Goal: Find contact information: Find contact information

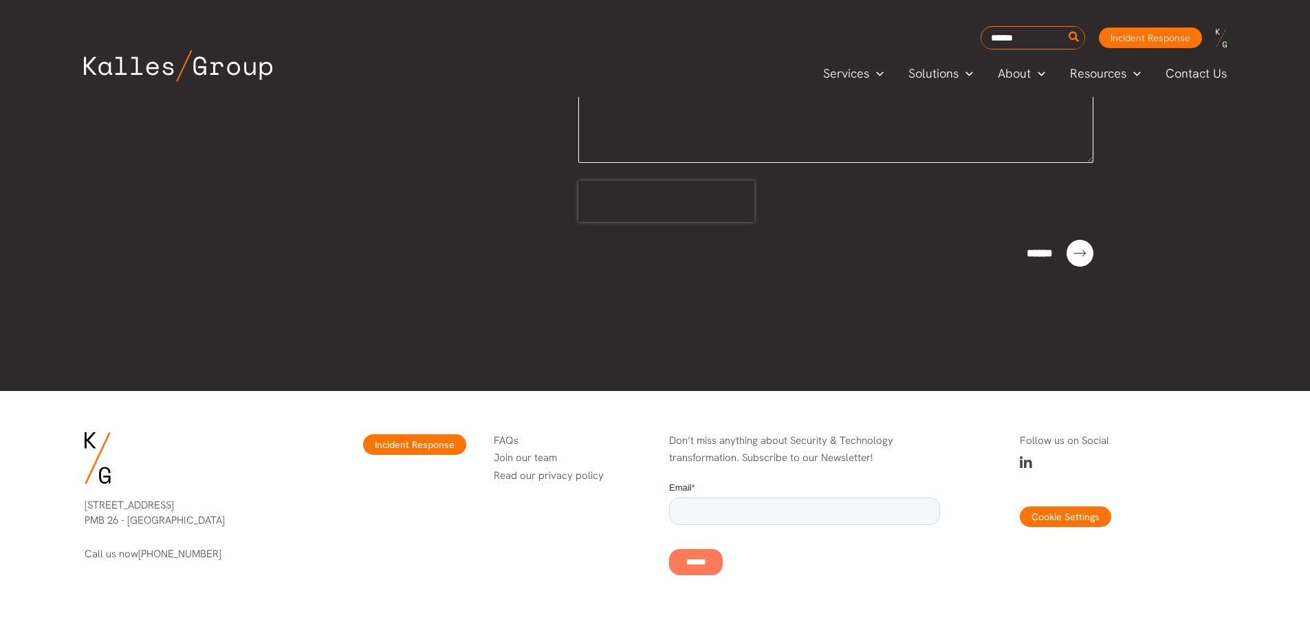
scroll to position [579, 0]
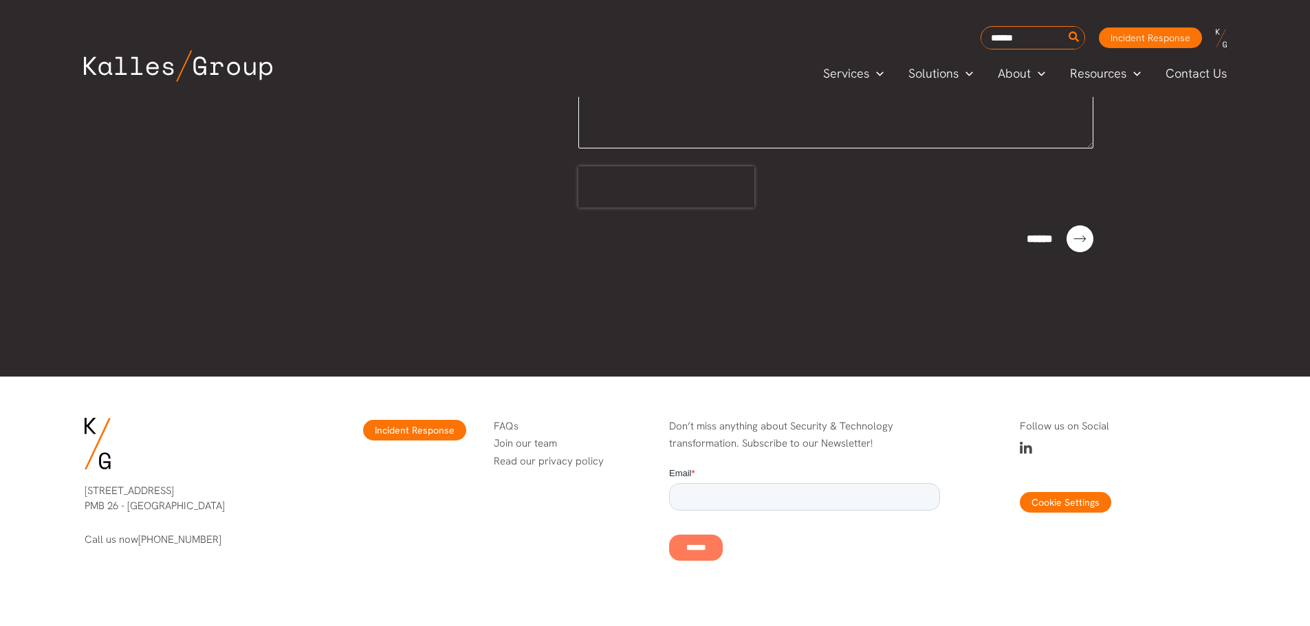
click at [142, 441] on div at bounding box center [188, 444] width 206 height 52
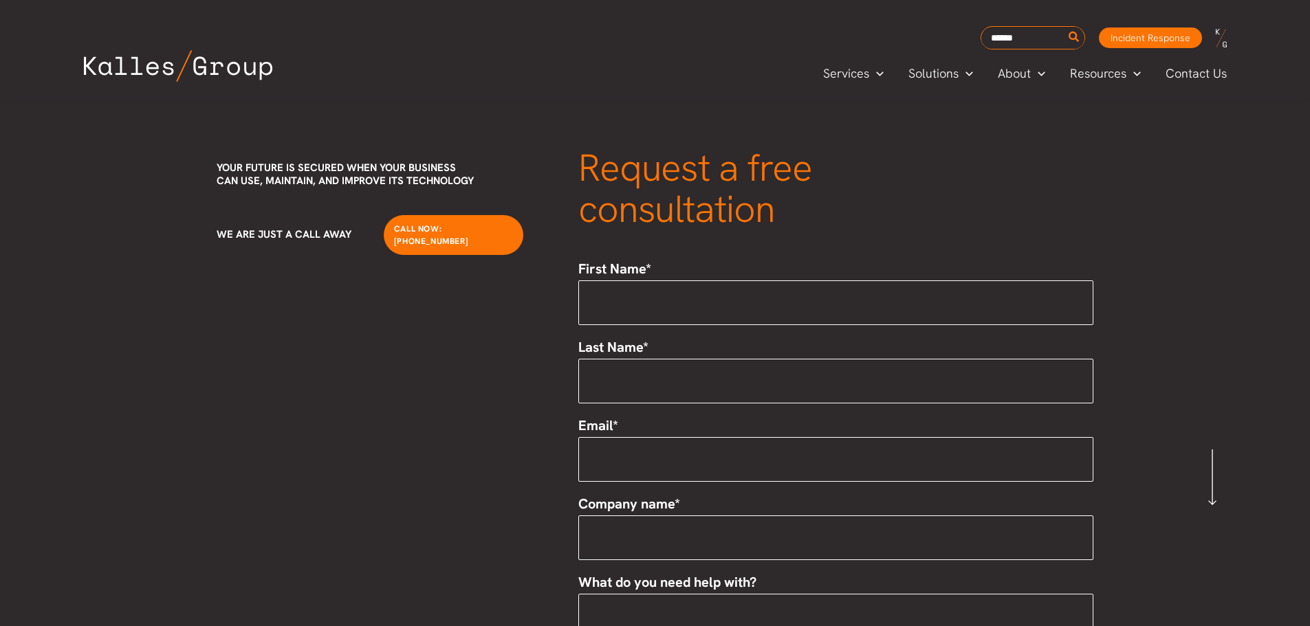
scroll to position [0, 0]
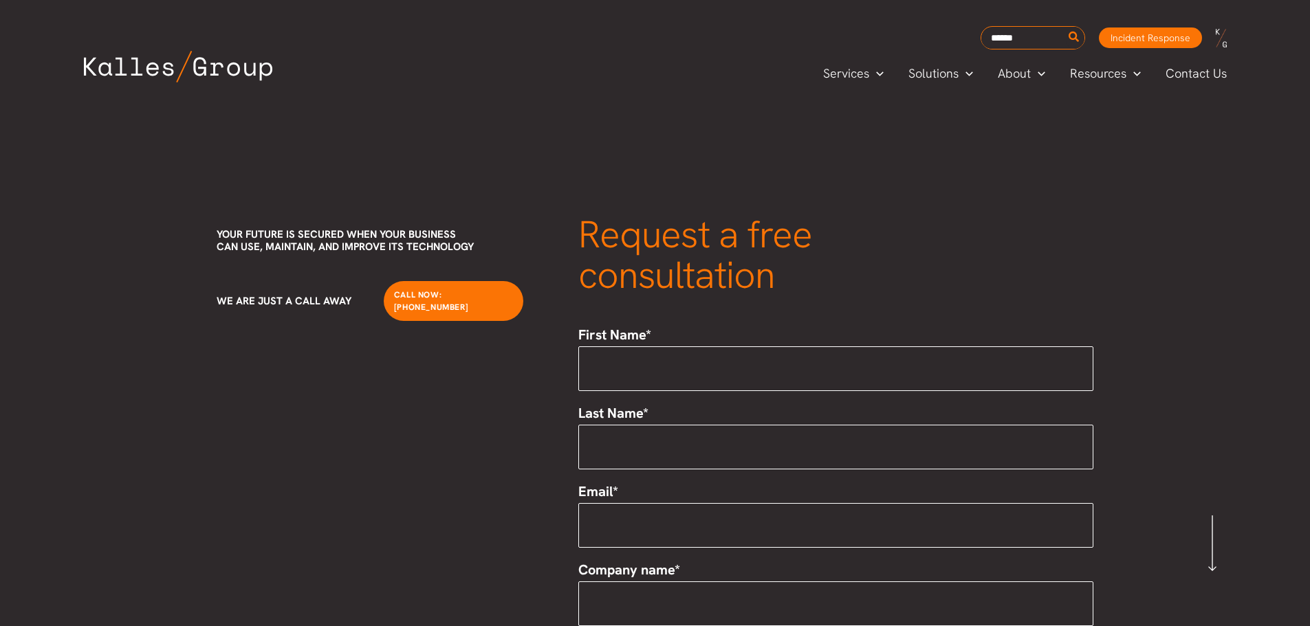
click at [277, 294] on span "We are just a call away" at bounding box center [284, 301] width 135 height 14
click at [1210, 72] on span "Contact Us" at bounding box center [1195, 73] width 61 height 21
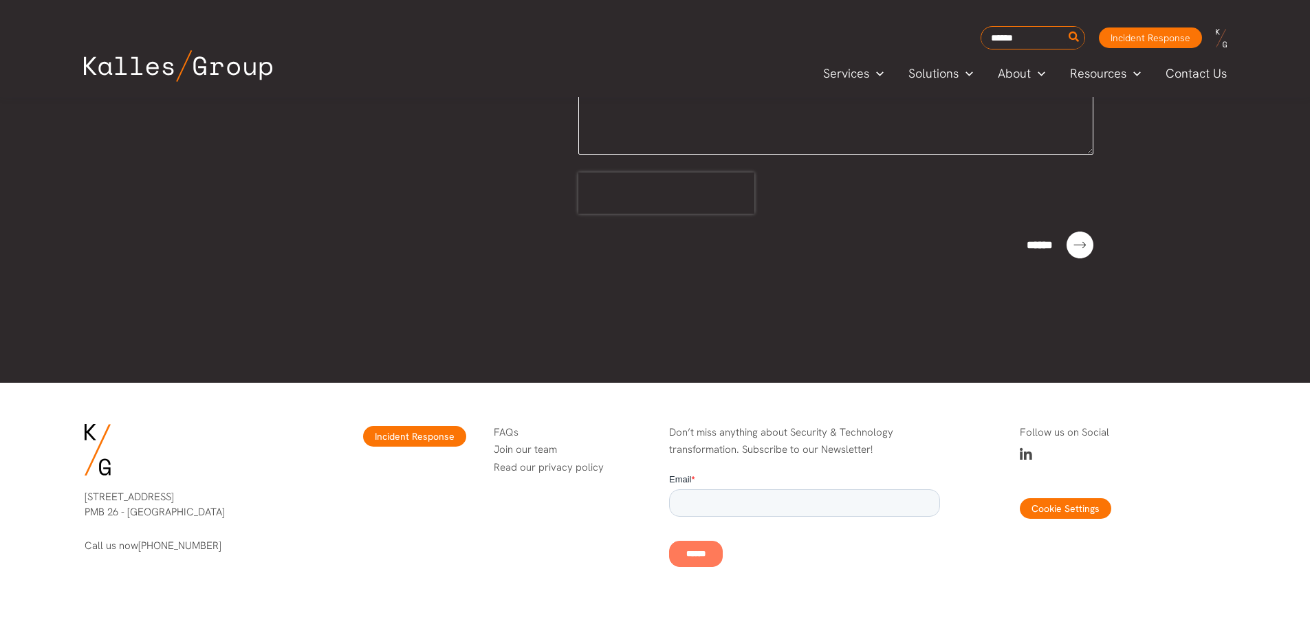
scroll to position [579, 0]
